Goal: Task Accomplishment & Management: Use online tool/utility

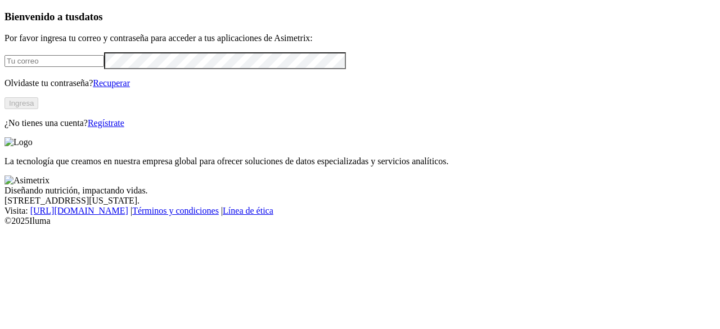
click at [104, 67] on input "email" at bounding box center [55, 61] width 100 height 12
type input "[EMAIL_ADDRESS][DOMAIN_NAME]"
click input "submit" at bounding box center [0, 0] width 0 height 0
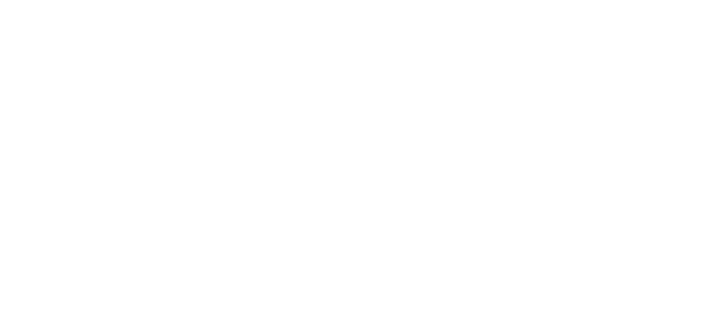
click at [209, 158] on div at bounding box center [365, 164] width 720 height 329
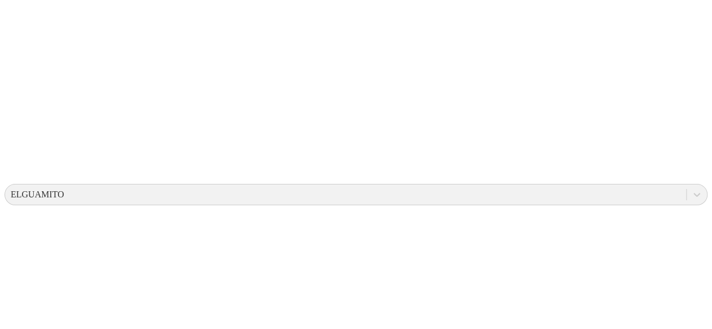
scroll to position [295, 0]
